Goal: Transaction & Acquisition: Download file/media

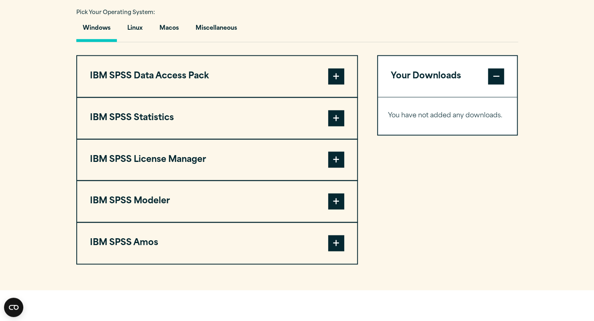
scroll to position [593, 0]
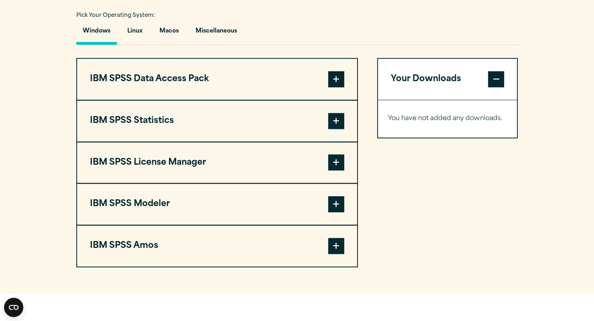
click at [333, 82] on span at bounding box center [336, 79] width 16 height 16
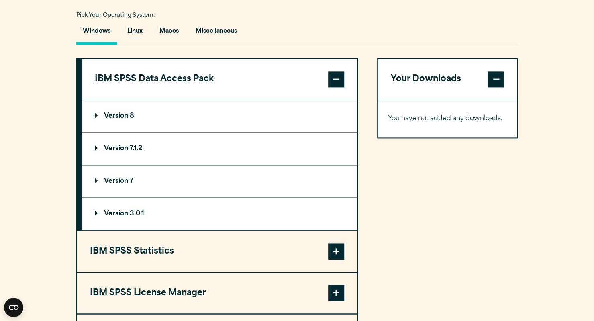
click at [333, 82] on span at bounding box center [336, 79] width 16 height 16
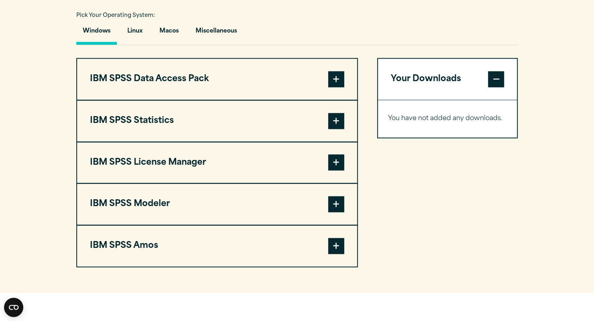
click at [149, 121] on button "IBM SPSS Statistics" at bounding box center [217, 120] width 280 height 41
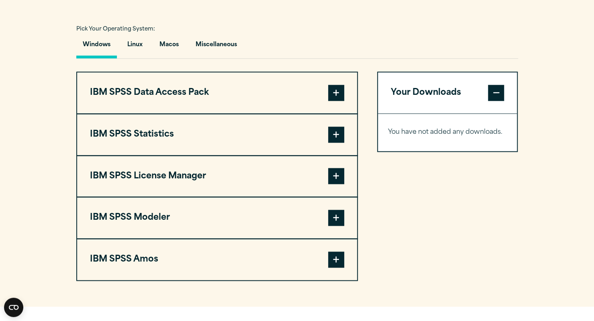
scroll to position [580, 0]
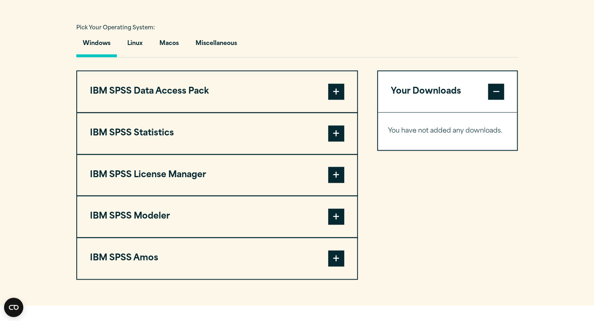
click at [328, 134] on span at bounding box center [336, 133] width 16 height 16
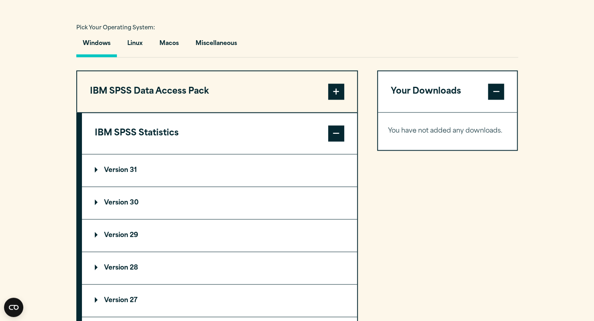
click at [107, 165] on summary "Version 31" at bounding box center [219, 170] width 275 height 32
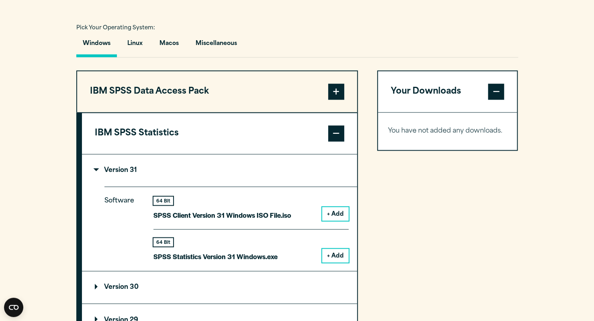
click at [340, 248] on button "+ Add" at bounding box center [335, 255] width 26 height 14
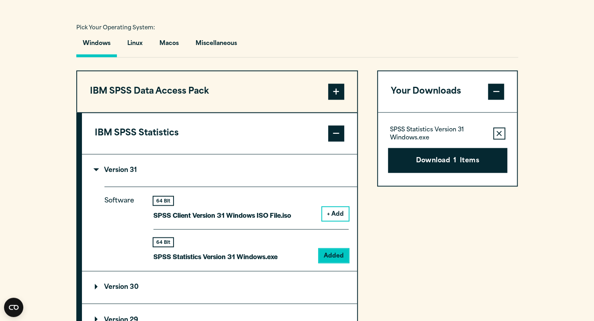
click at [345, 208] on button "+ Add" at bounding box center [335, 214] width 26 height 14
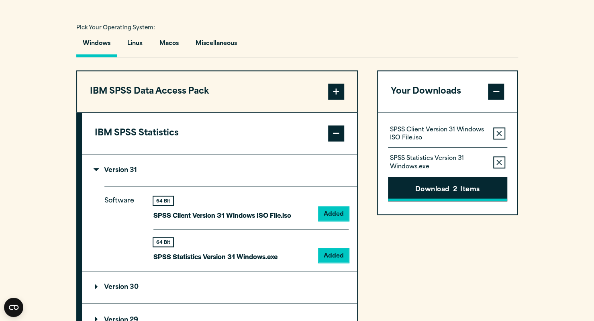
click at [421, 193] on button "Download 2 Items" at bounding box center [447, 189] width 119 height 25
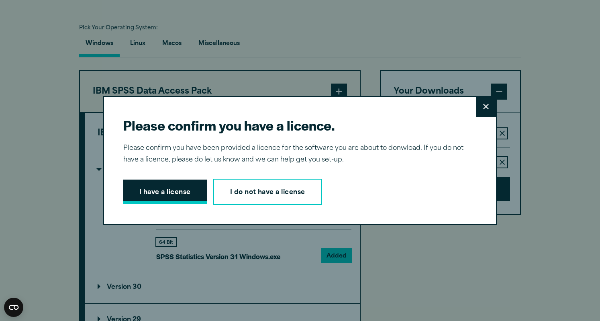
click at [182, 191] on button "I have a license" at bounding box center [164, 191] width 83 height 25
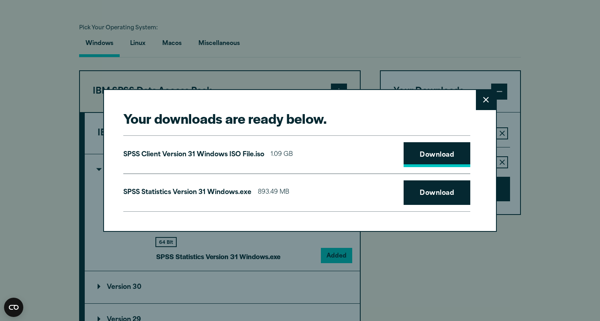
click at [433, 156] on link "Download" at bounding box center [436, 154] width 67 height 25
click at [436, 191] on link "Download" at bounding box center [436, 192] width 67 height 25
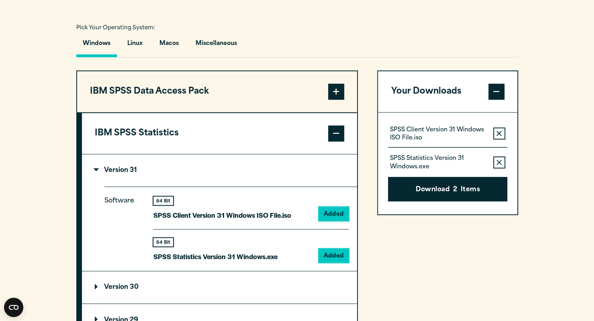
click at [517, 191] on div "Your downloads are ready below. Close SPSS Client Version 31 Windows ISO File.i…" at bounding box center [297, 160] width 594 height 321
